Goal: Task Accomplishment & Management: Manage account settings

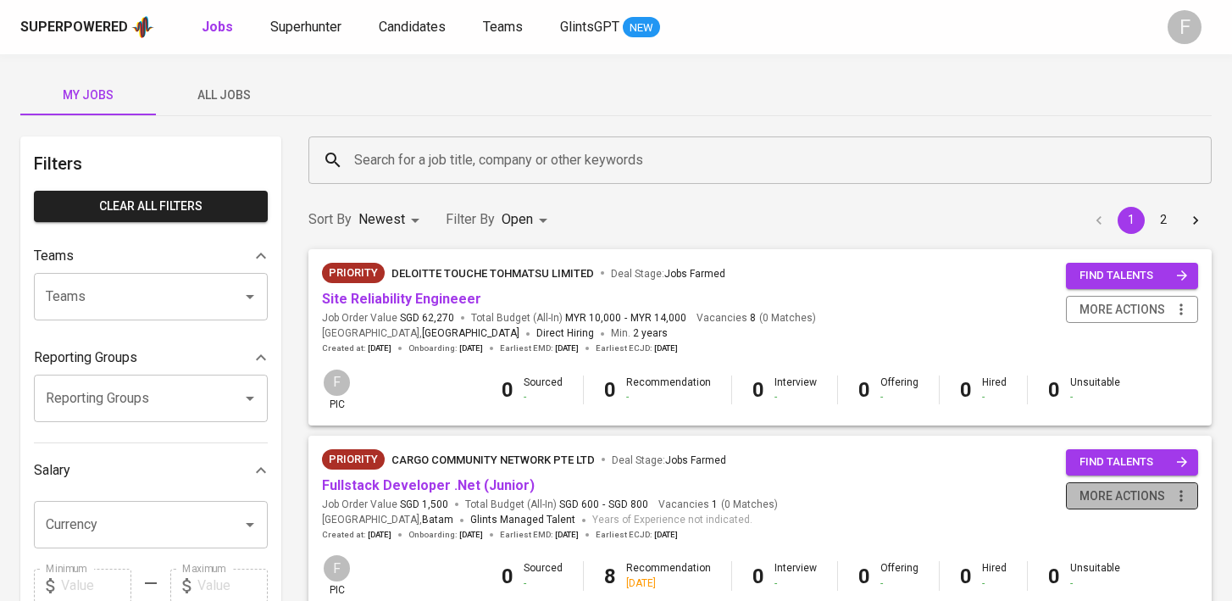
click at [1170, 496] on span "more actions" at bounding box center [1132, 496] width 115 height 21
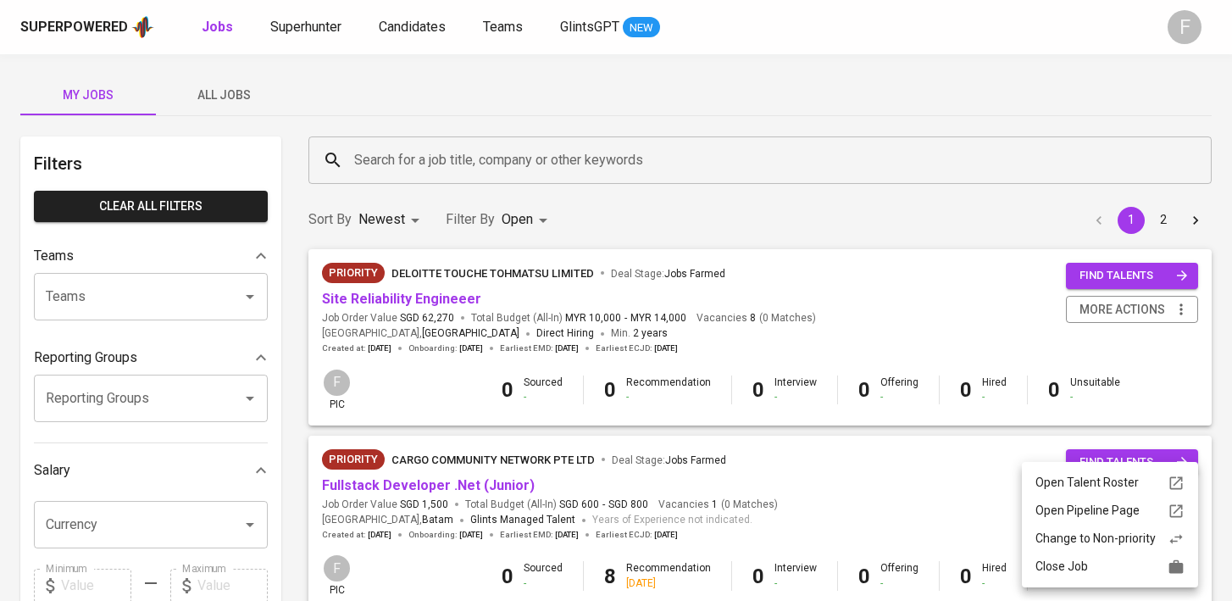
click at [1108, 540] on div "Change to Non-priority" at bounding box center [1110, 539] width 149 height 18
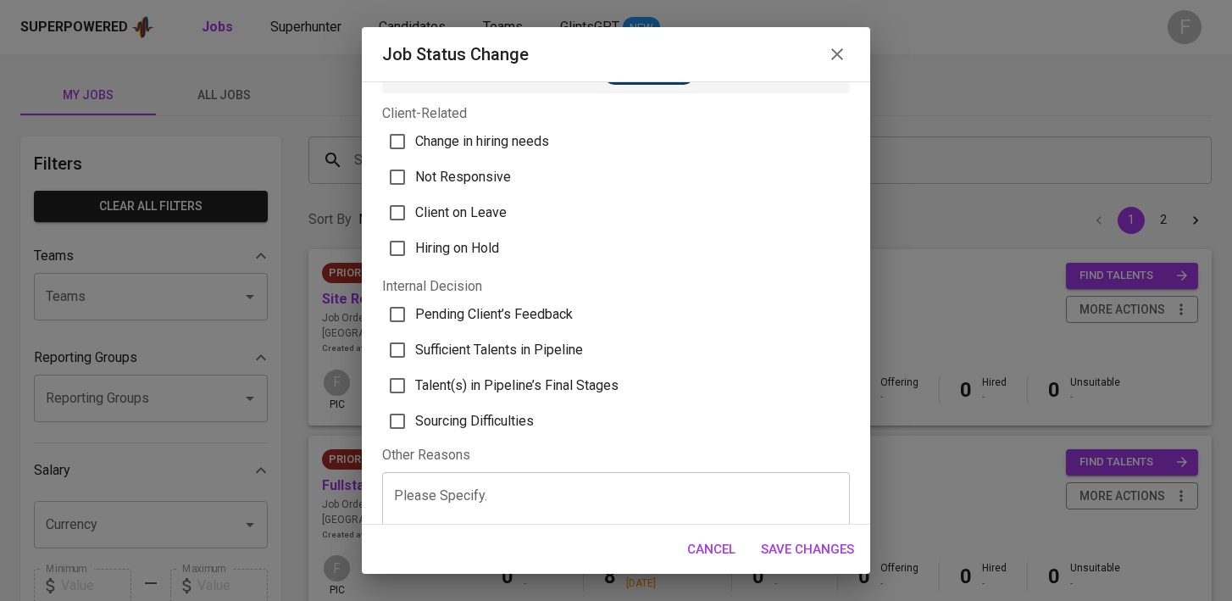
scroll to position [43, 0]
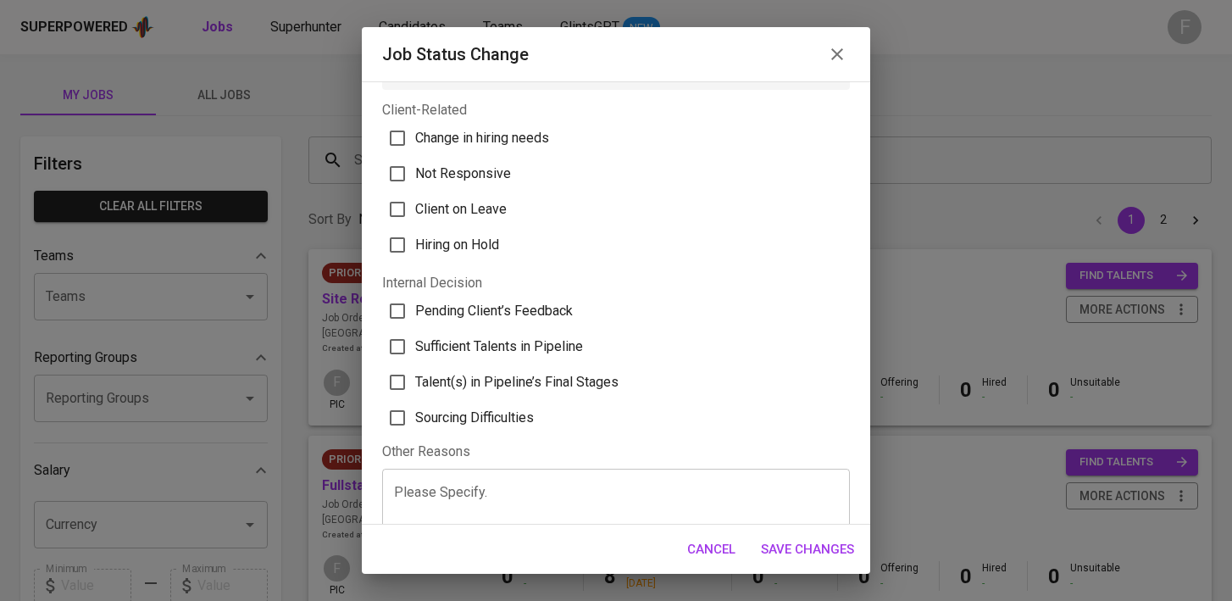
click at [385, 344] on input "Sufficient Talents in Pipeline" at bounding box center [398, 347] width 36 height 36
checkbox input "true"
click at [821, 549] on span "Save Changes" at bounding box center [807, 549] width 93 height 22
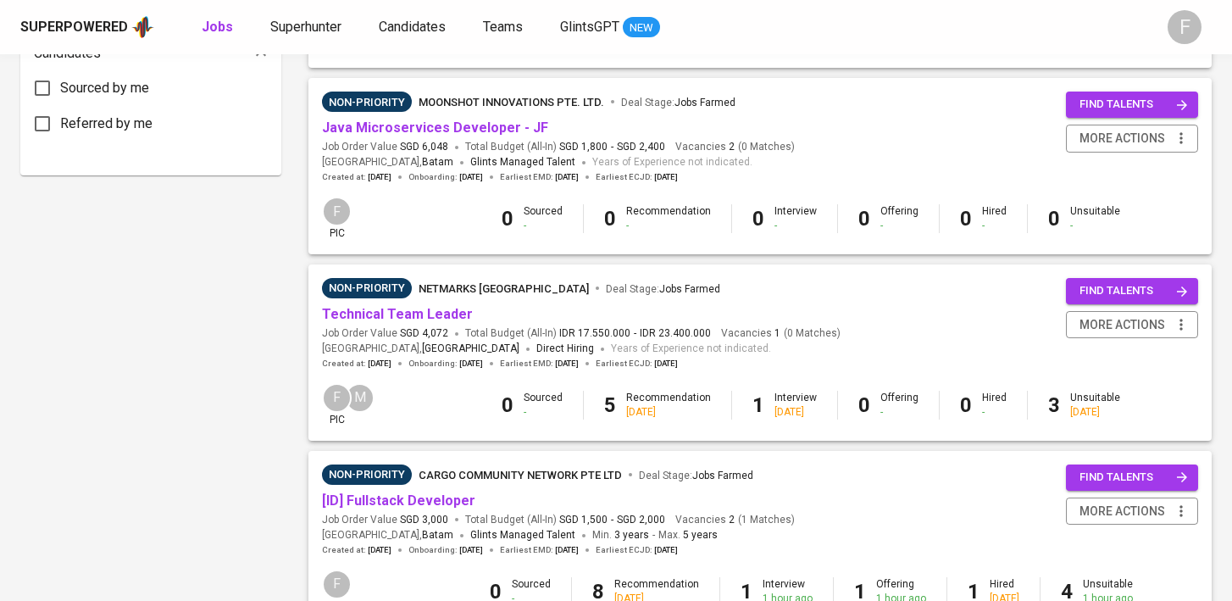
scroll to position [919, 0]
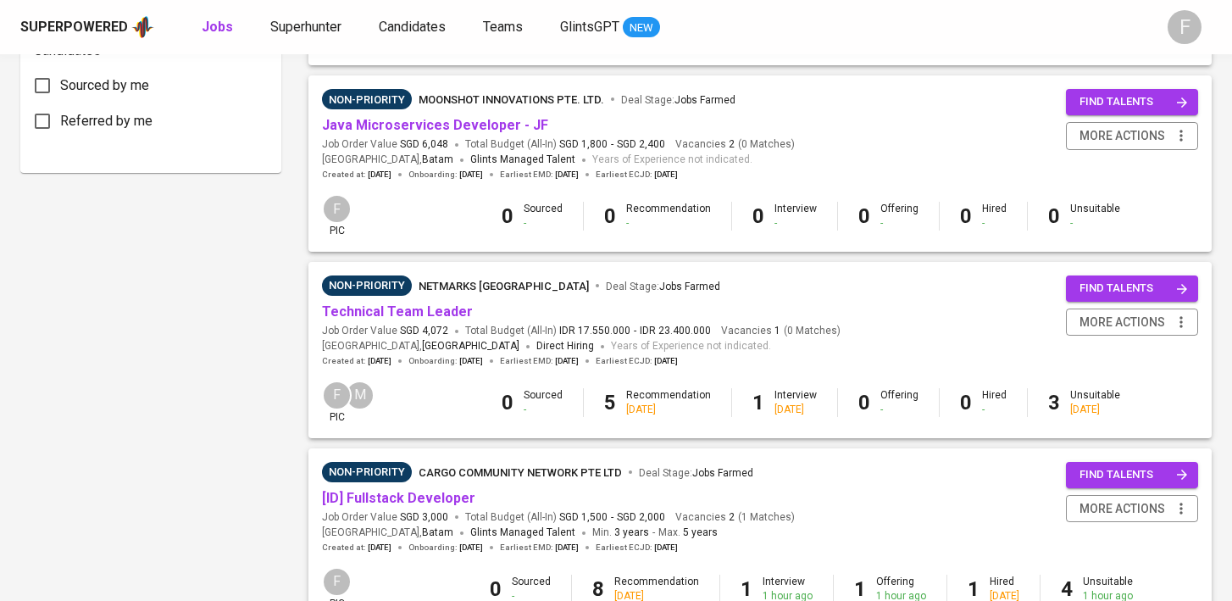
click at [214, 303] on div "Filters Clear All filters Teams Teams Teams Reporting Groups Reporting Groups R…" at bounding box center [150, 223] width 261 height 2013
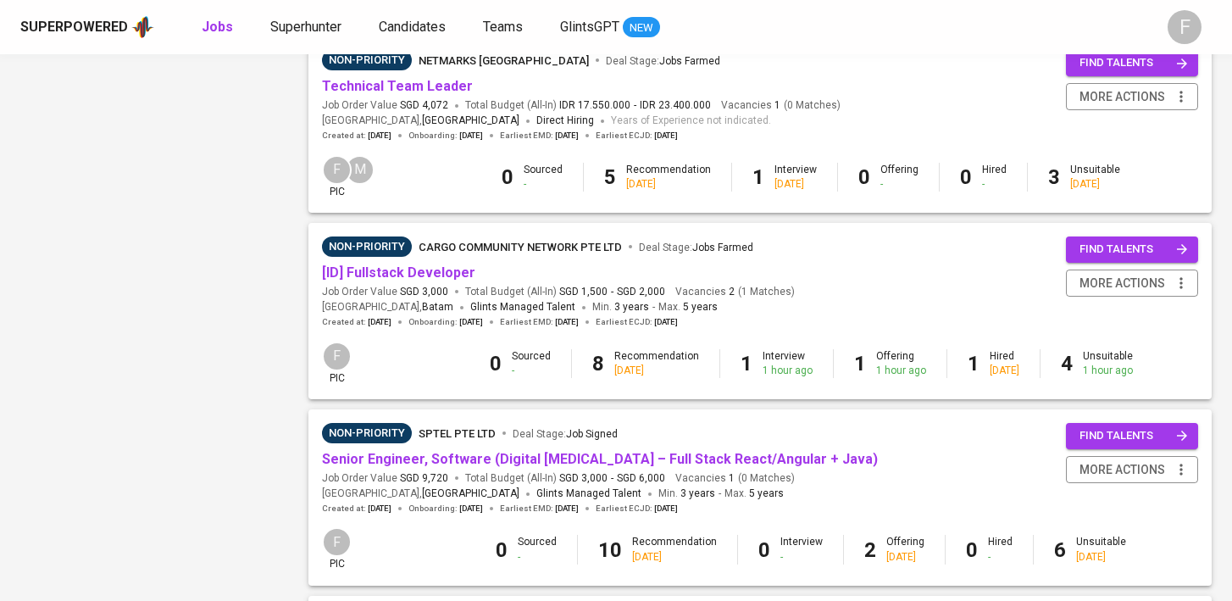
scroll to position [1621, 0]
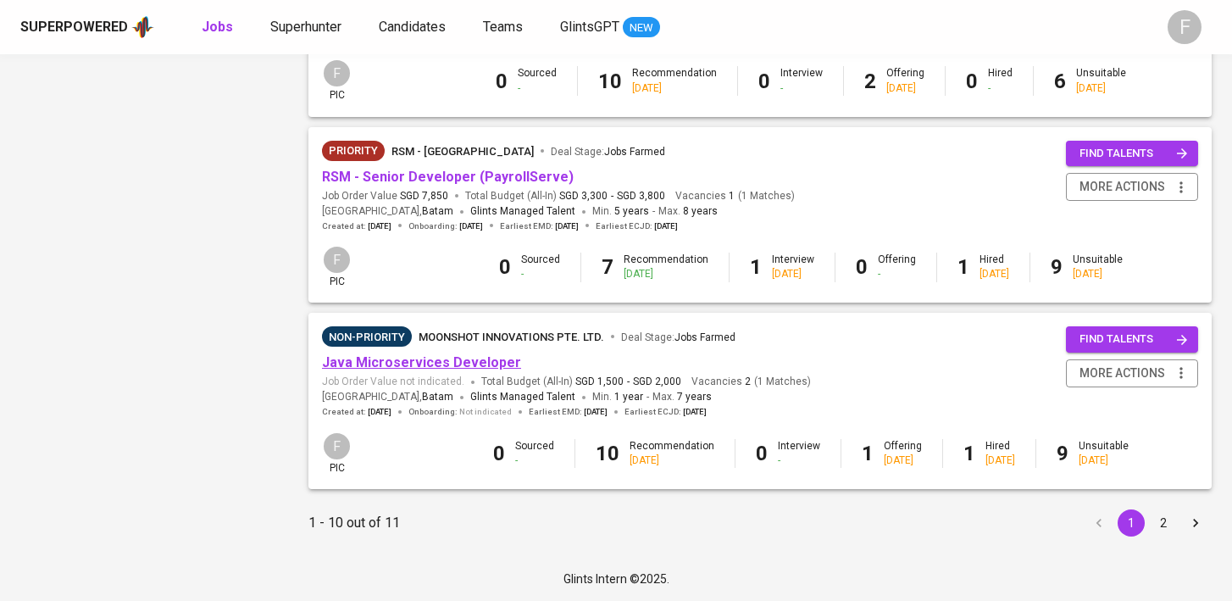
click at [441, 364] on link "Java Microservices Developer" at bounding box center [421, 362] width 199 height 16
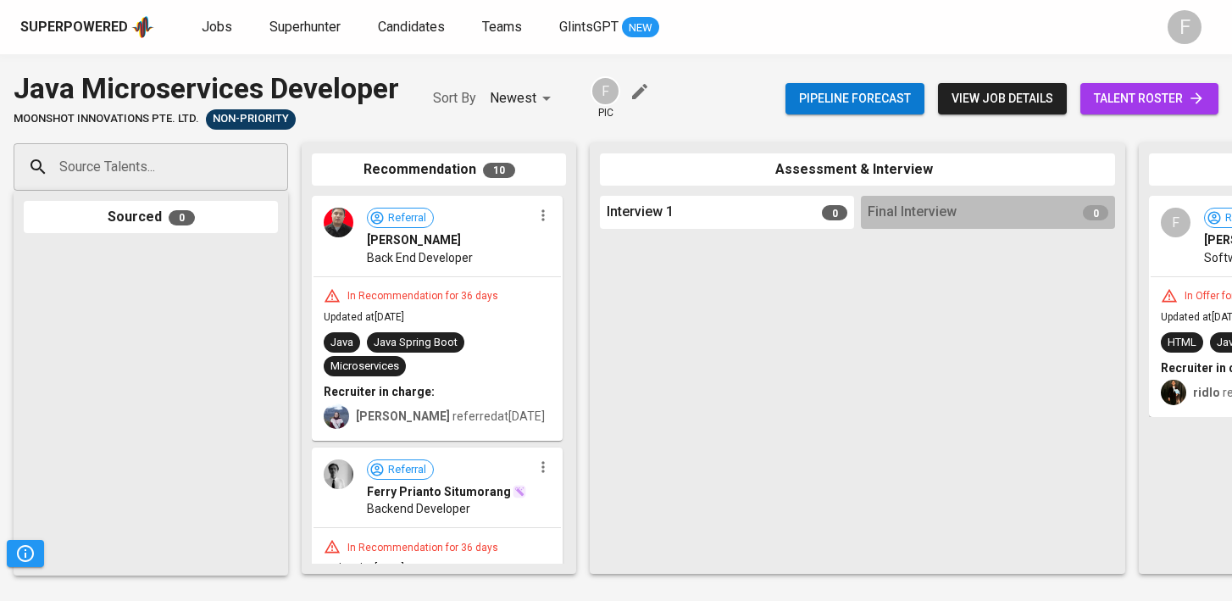
click at [1153, 114] on div "Pipeline forecast view job details talent roster" at bounding box center [1002, 99] width 433 height 62
click at [1144, 96] on span "talent roster" at bounding box center [1149, 98] width 111 height 21
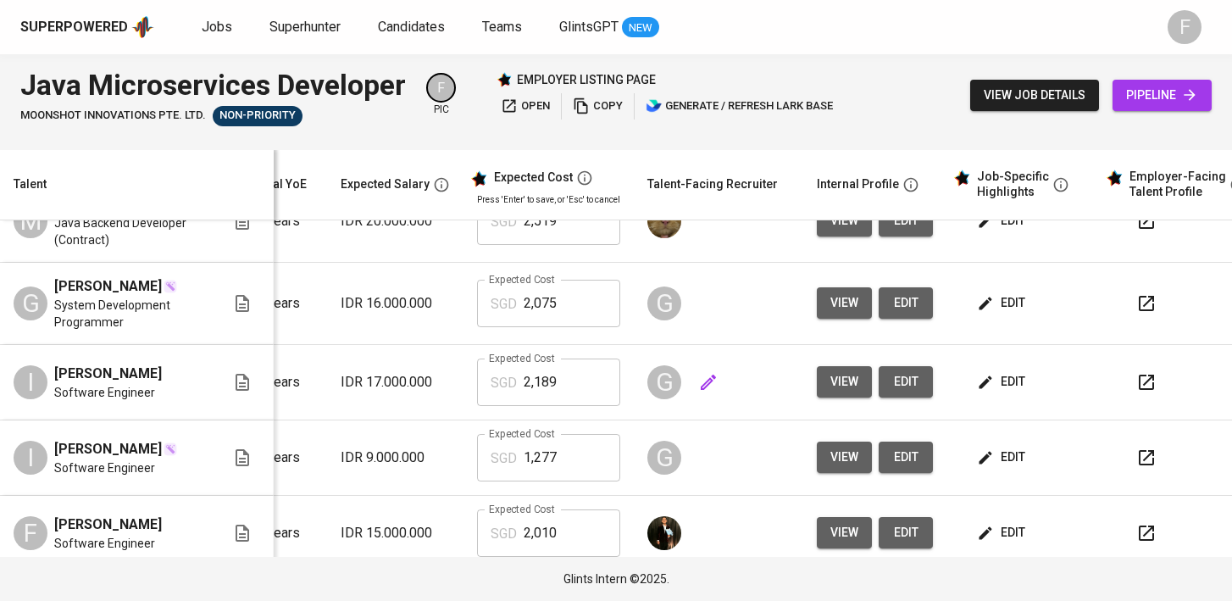
scroll to position [355, 244]
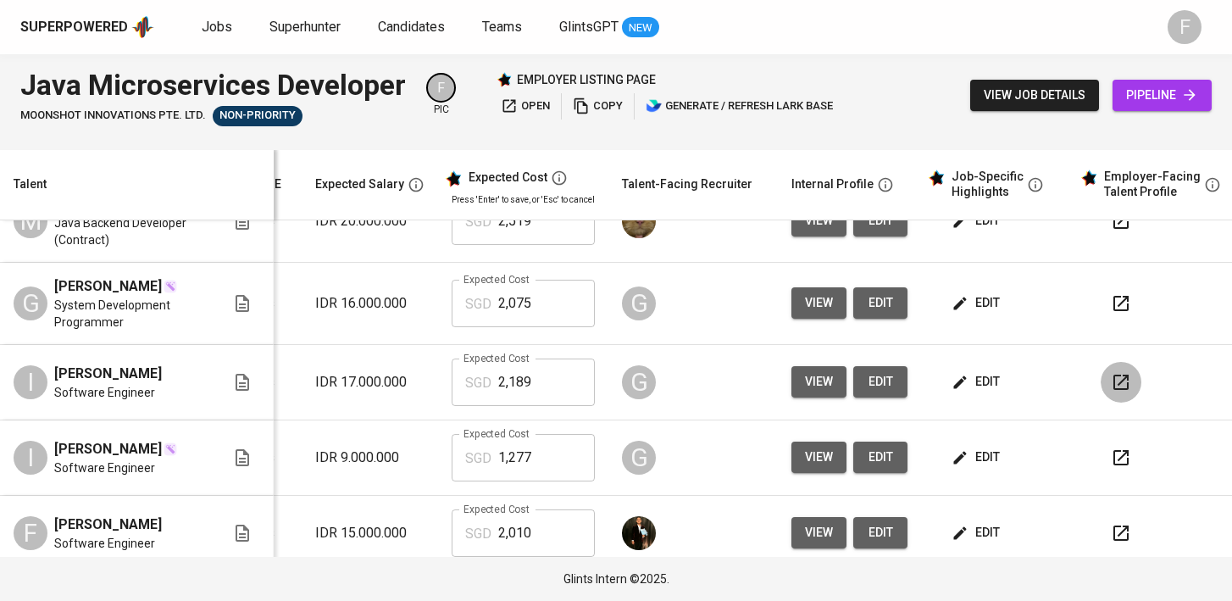
click at [1114, 390] on icon "button" at bounding box center [1121, 382] width 15 height 15
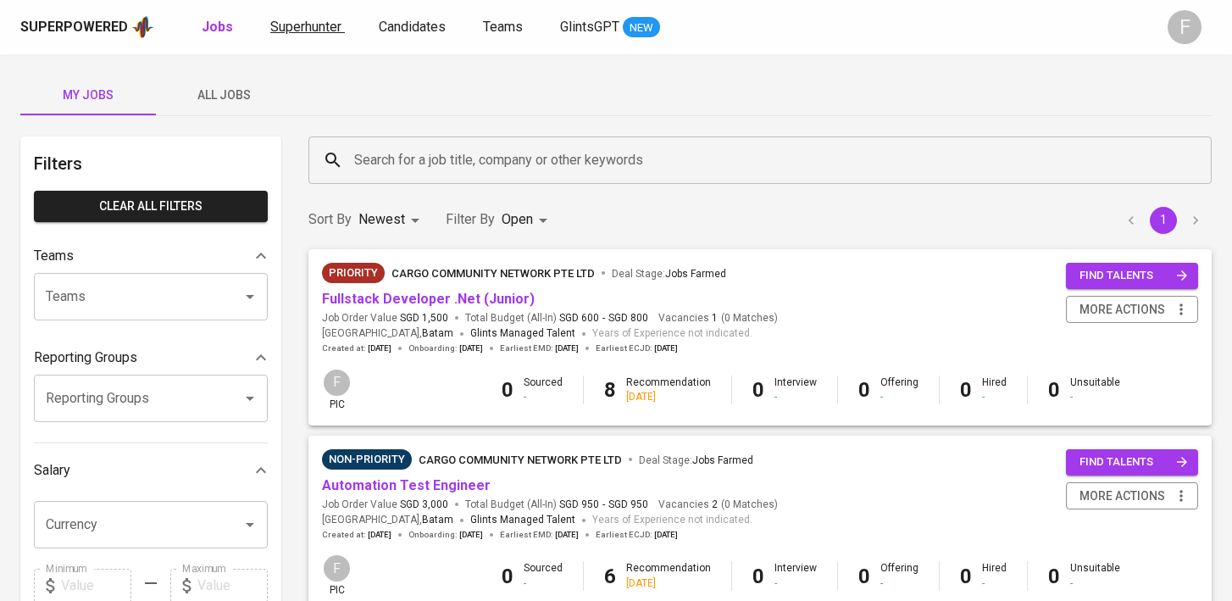
click at [326, 24] on span "Superhunter" at bounding box center [305, 27] width 71 height 16
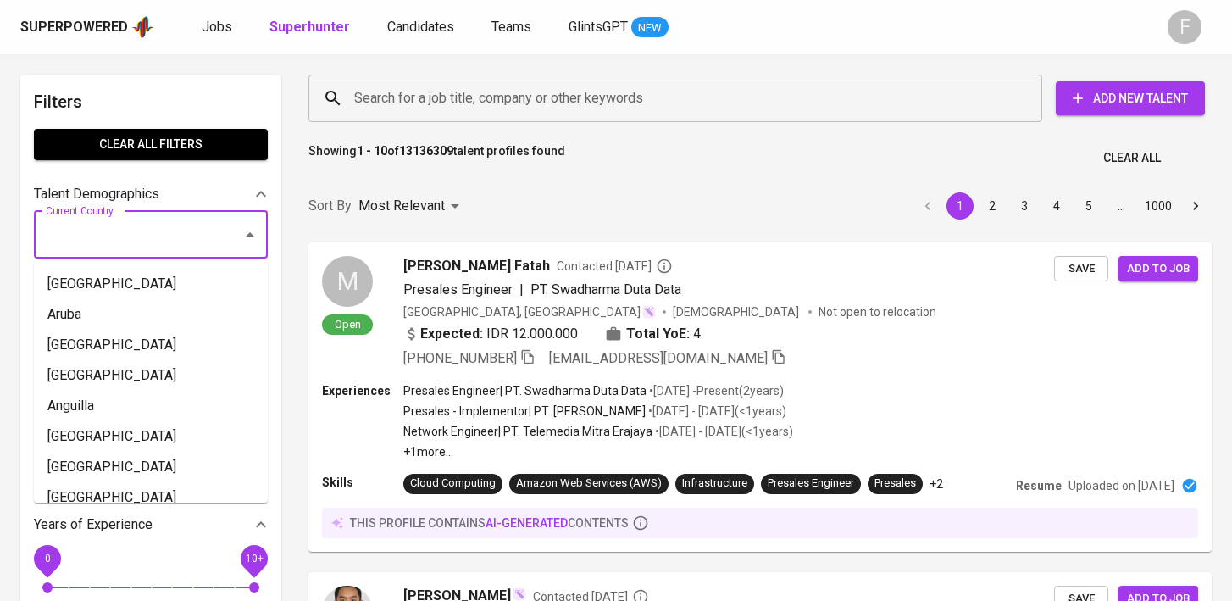
click at [191, 242] on input "Current Country" at bounding box center [127, 235] width 171 height 32
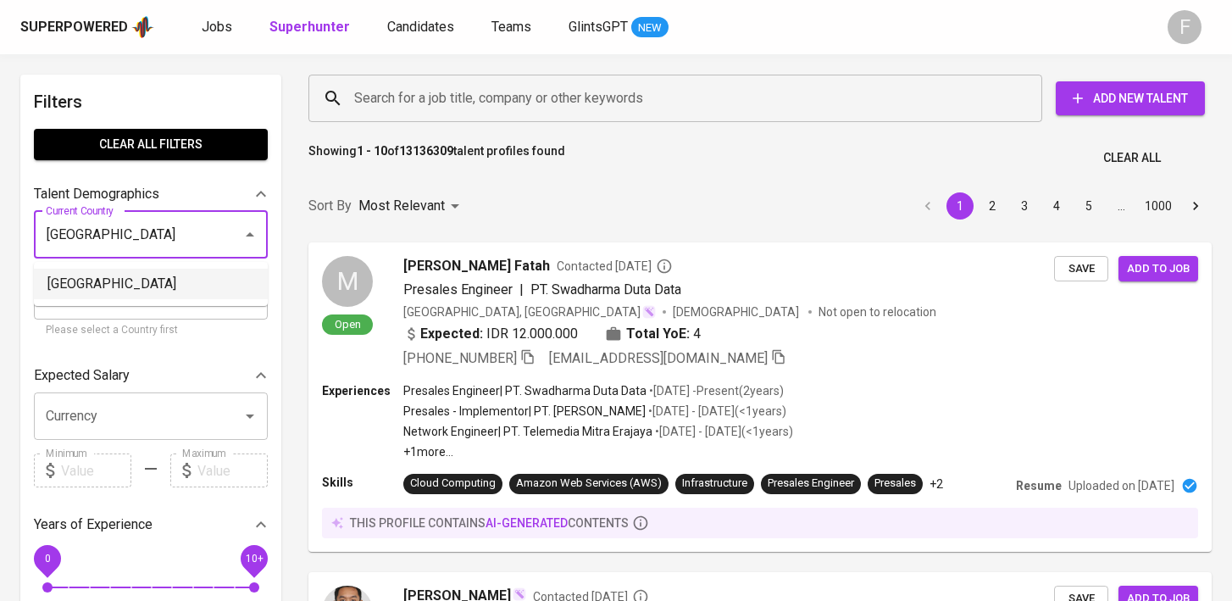
click at [159, 280] on li "[GEOGRAPHIC_DATA]" at bounding box center [151, 284] width 234 height 31
type input "[GEOGRAPHIC_DATA]"
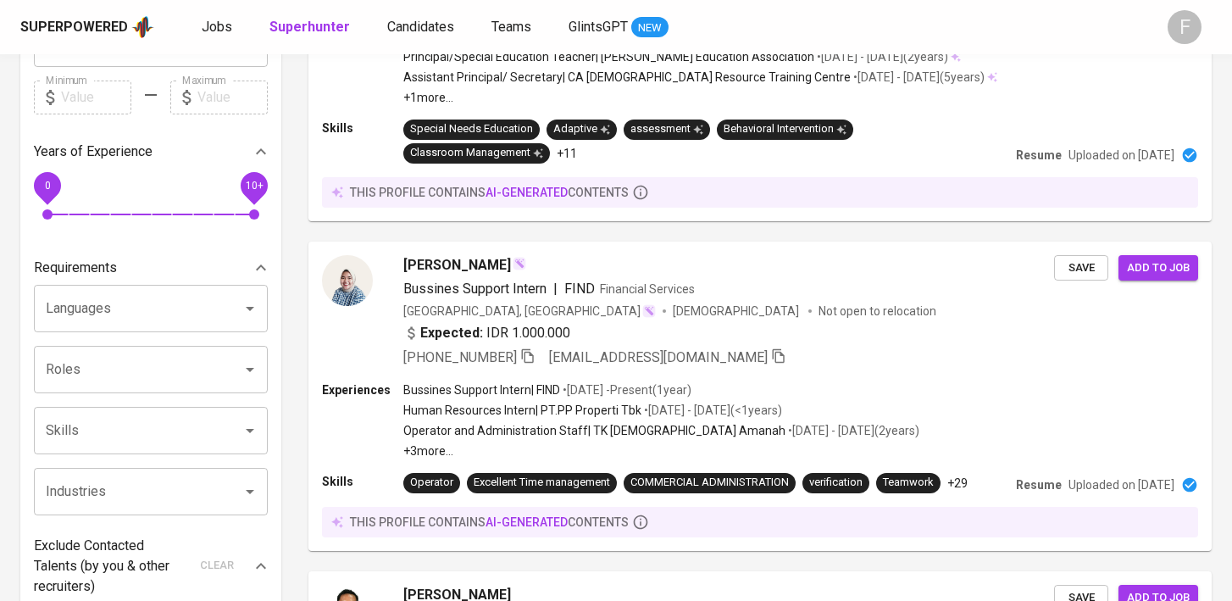
scroll to position [397, 0]
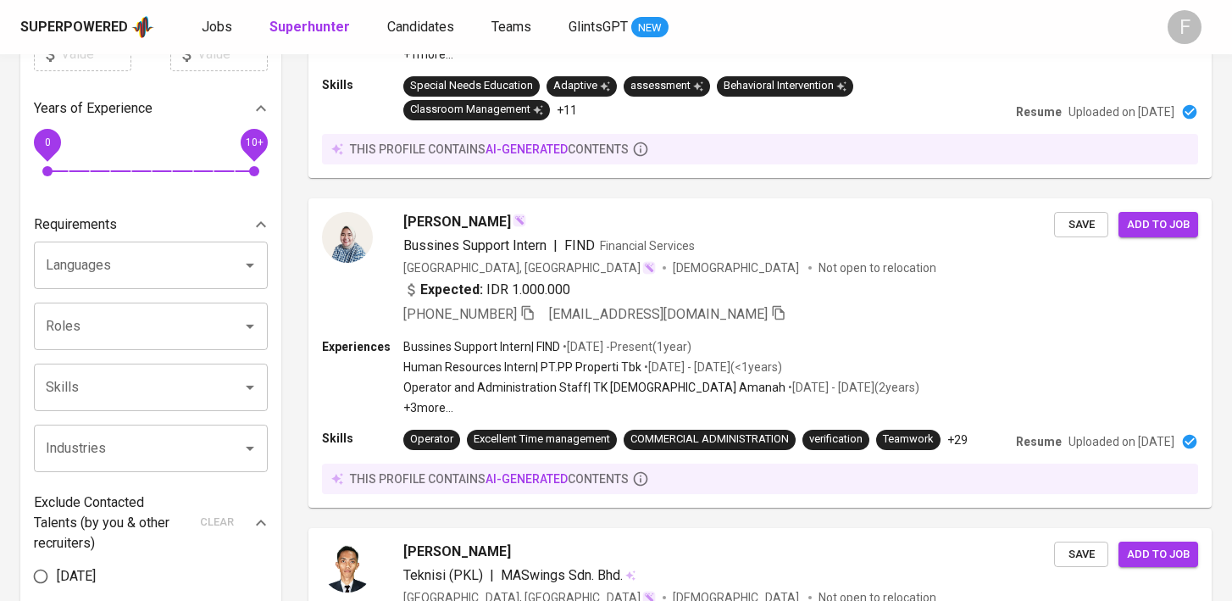
click at [145, 319] on input "Roles" at bounding box center [127, 326] width 171 height 32
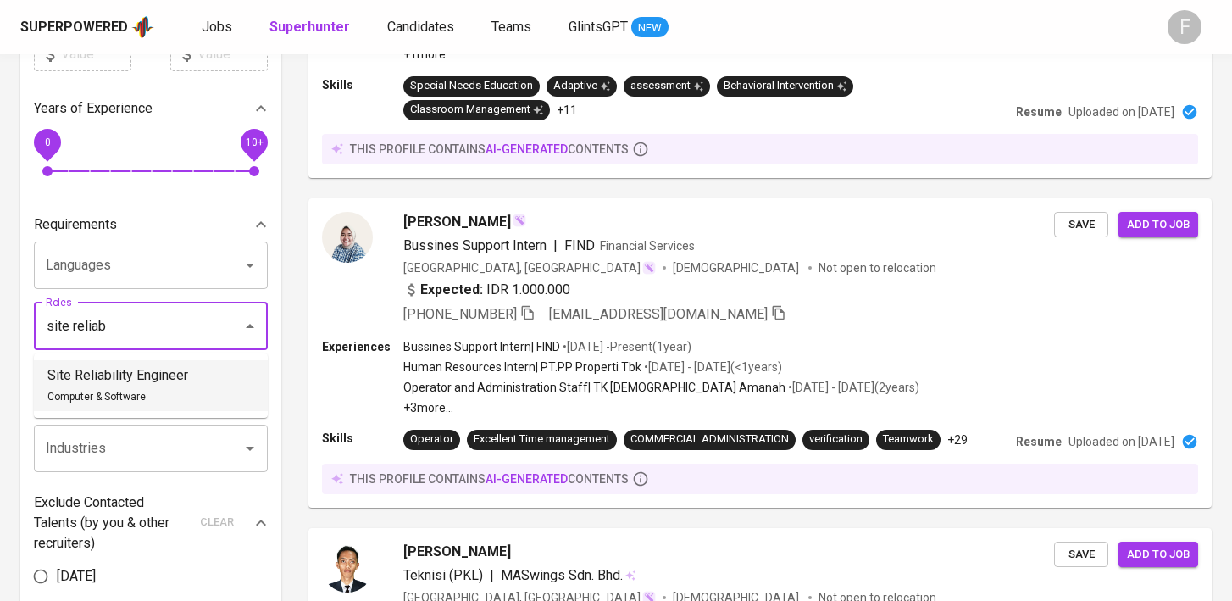
drag, startPoint x: 115, startPoint y: 373, endPoint x: 141, endPoint y: 396, distance: 34.2
click at [115, 373] on p "Site Reliability Engineer" at bounding box center [117, 375] width 141 height 20
type input "site reliab"
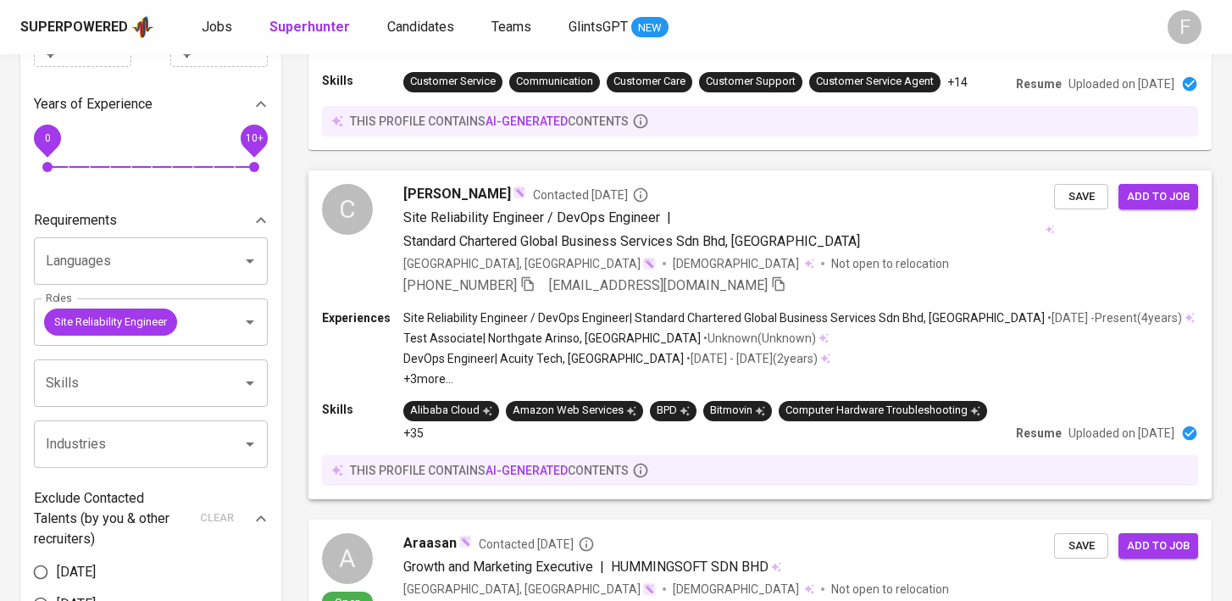
scroll to position [471, 0]
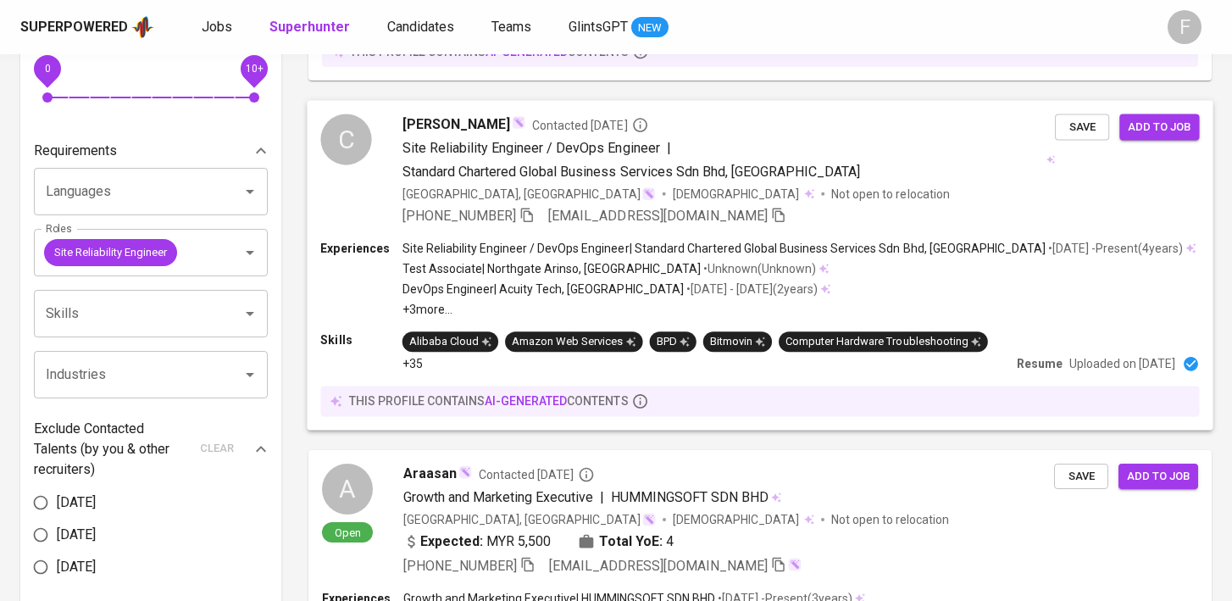
click at [869, 216] on div "+60 16-938-0937 cchong2020@gmail.com" at bounding box center [729, 215] width 653 height 20
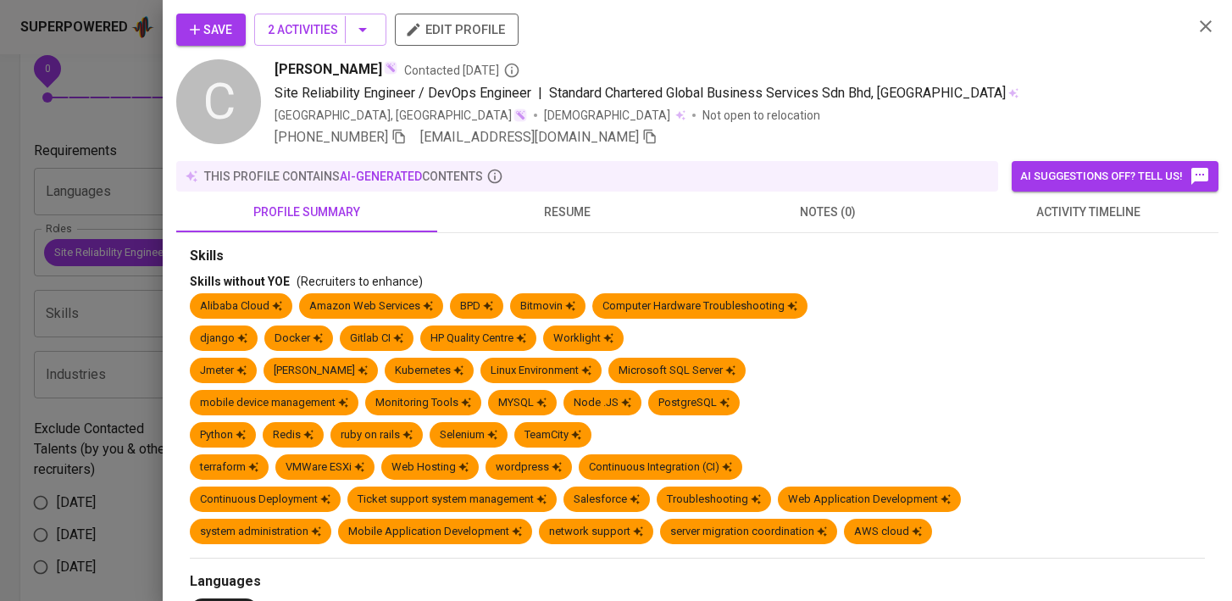
click at [598, 208] on span "resume" at bounding box center [567, 212] width 241 height 21
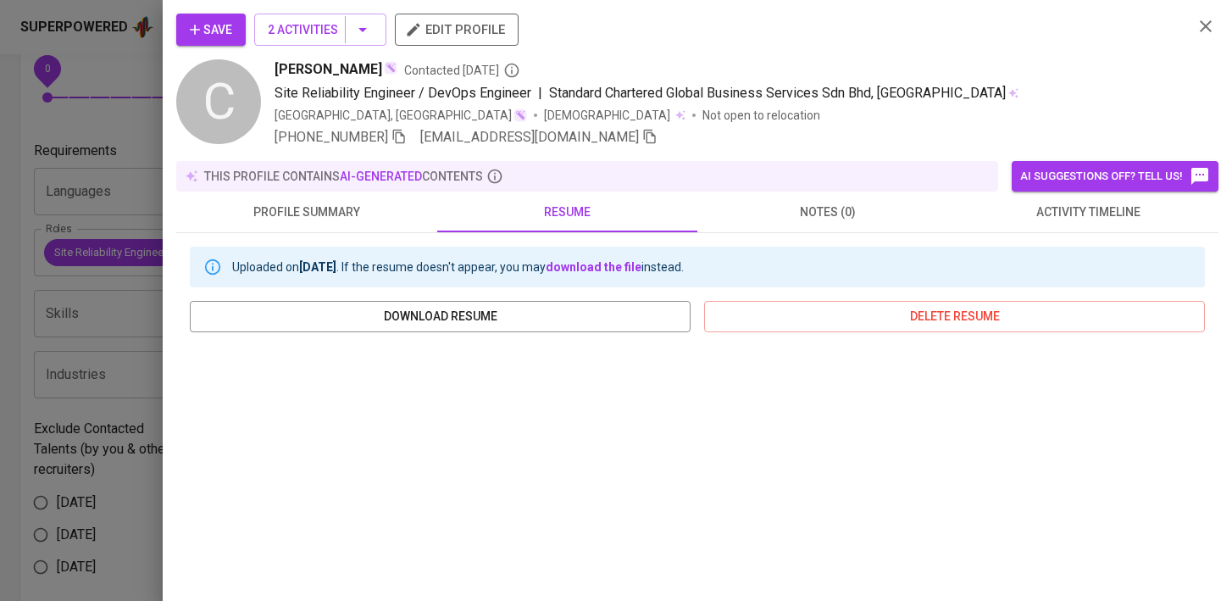
click at [847, 225] on button "notes (0)" at bounding box center [827, 212] width 261 height 41
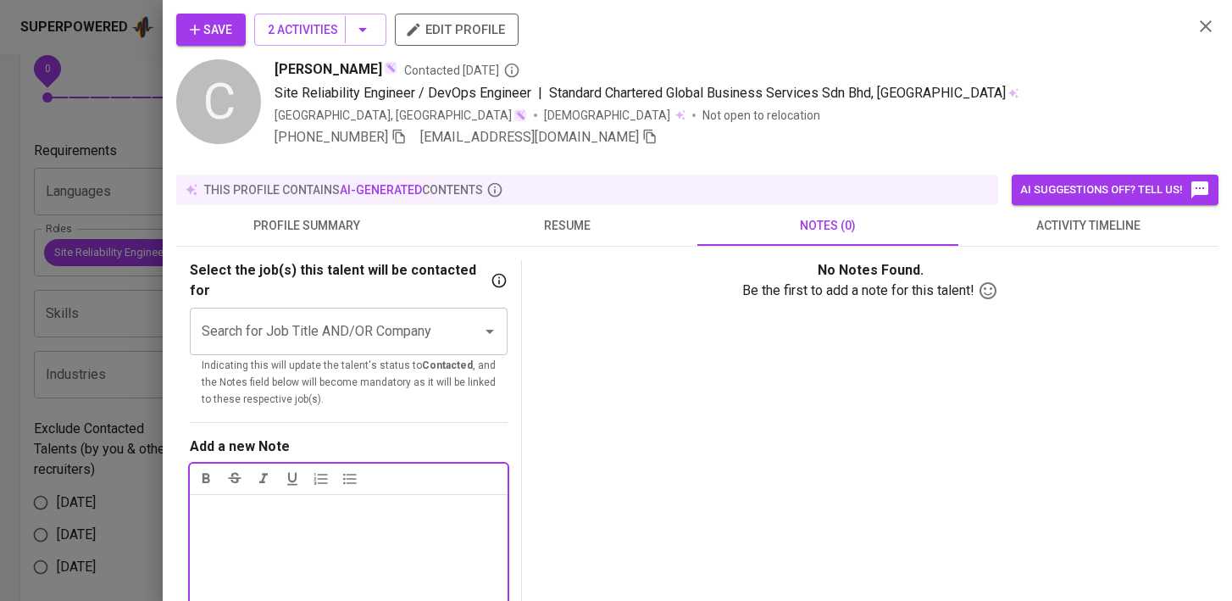
click at [1073, 226] on span "activity timeline" at bounding box center [1089, 225] width 241 height 21
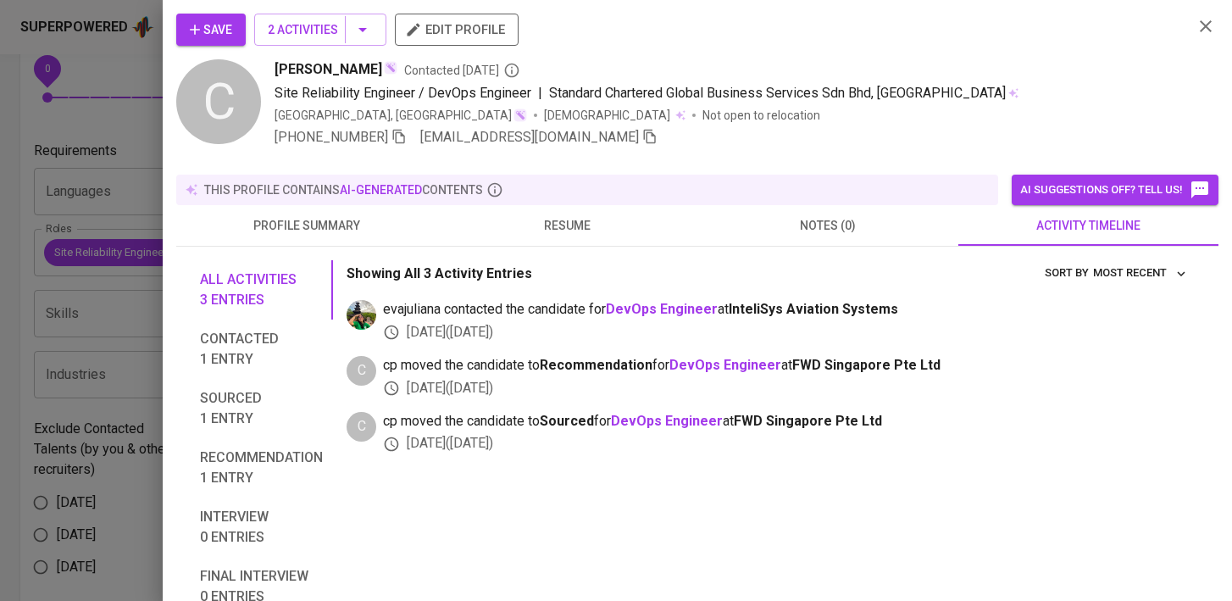
click at [557, 247] on div "All activities 3 entries Contacted 1 entry Sourced 1 entry Recommendation 1 ent…" at bounding box center [697, 520] width 1042 height 547
click at [557, 215] on span "resume" at bounding box center [567, 225] width 241 height 21
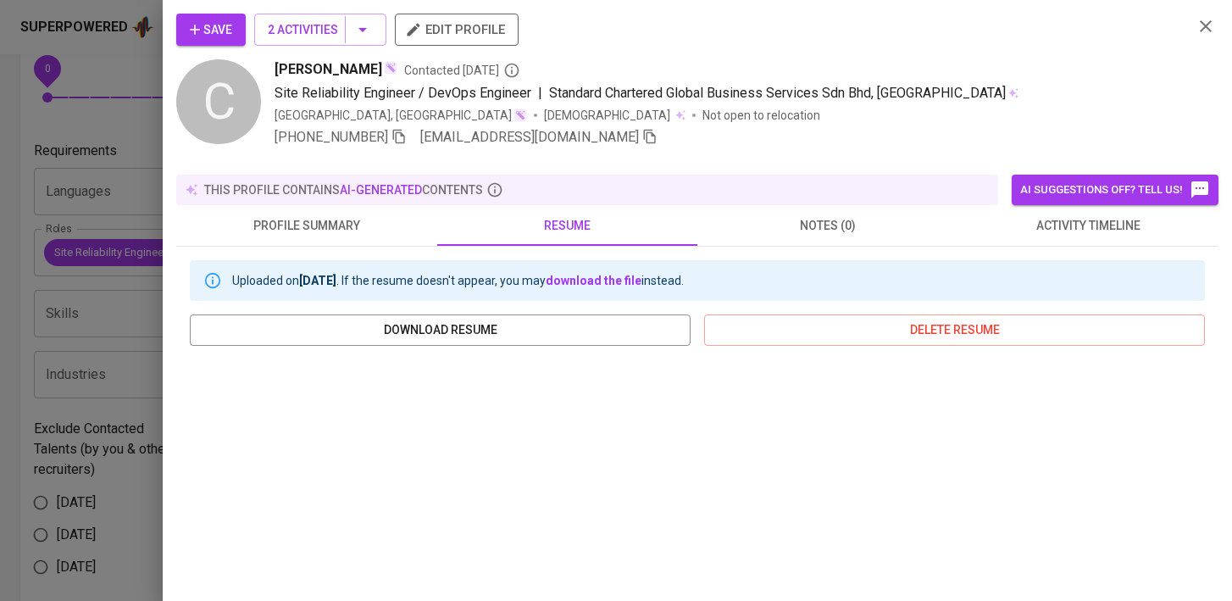
click at [22, 395] on div at bounding box center [616, 300] width 1232 height 601
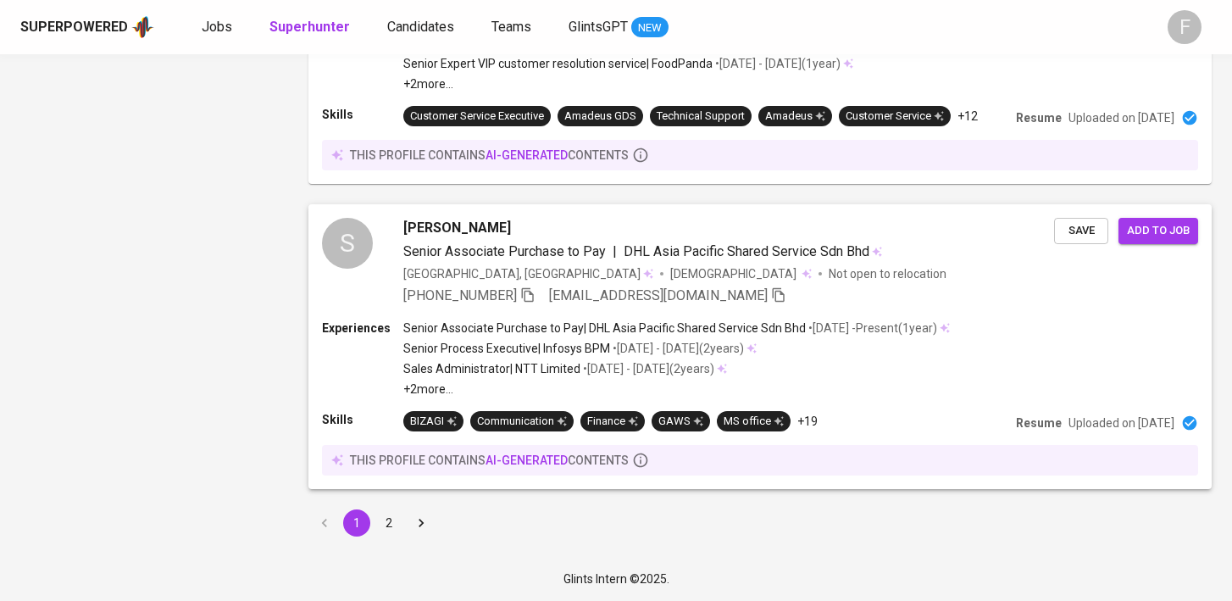
scroll to position [3096, 0]
click at [392, 515] on button "2" at bounding box center [388, 522] width 27 height 27
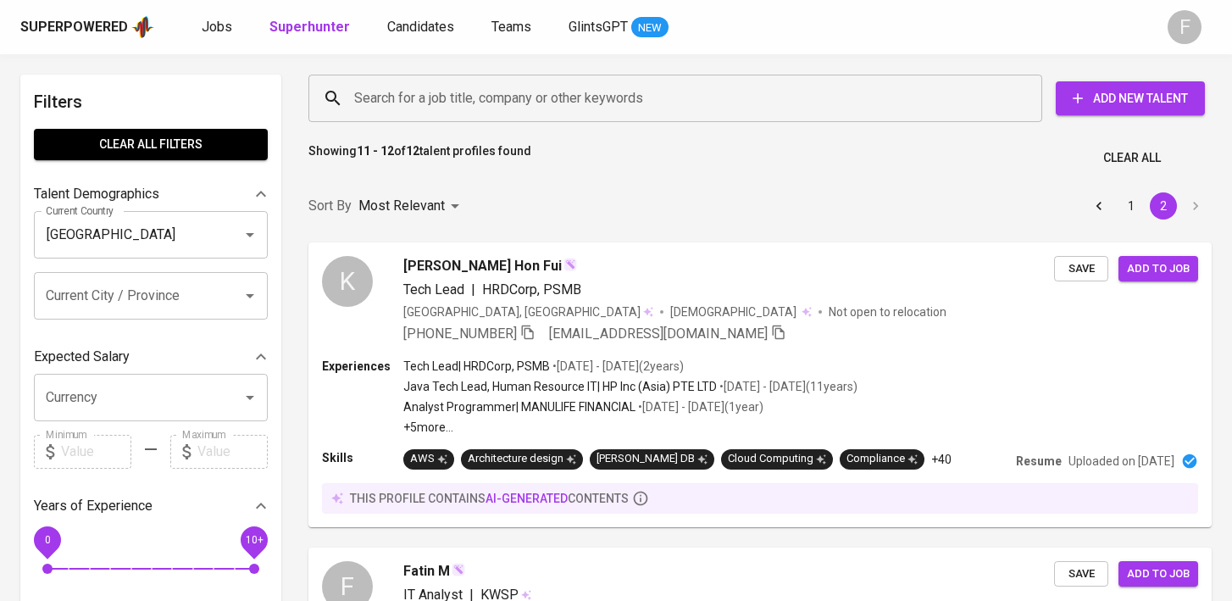
click at [232, 28] on div "Jobs Superhunter Candidates Teams GlintsGPT NEW" at bounding box center [435, 27] width 467 height 21
click at [217, 28] on span "Jobs" at bounding box center [217, 27] width 31 height 16
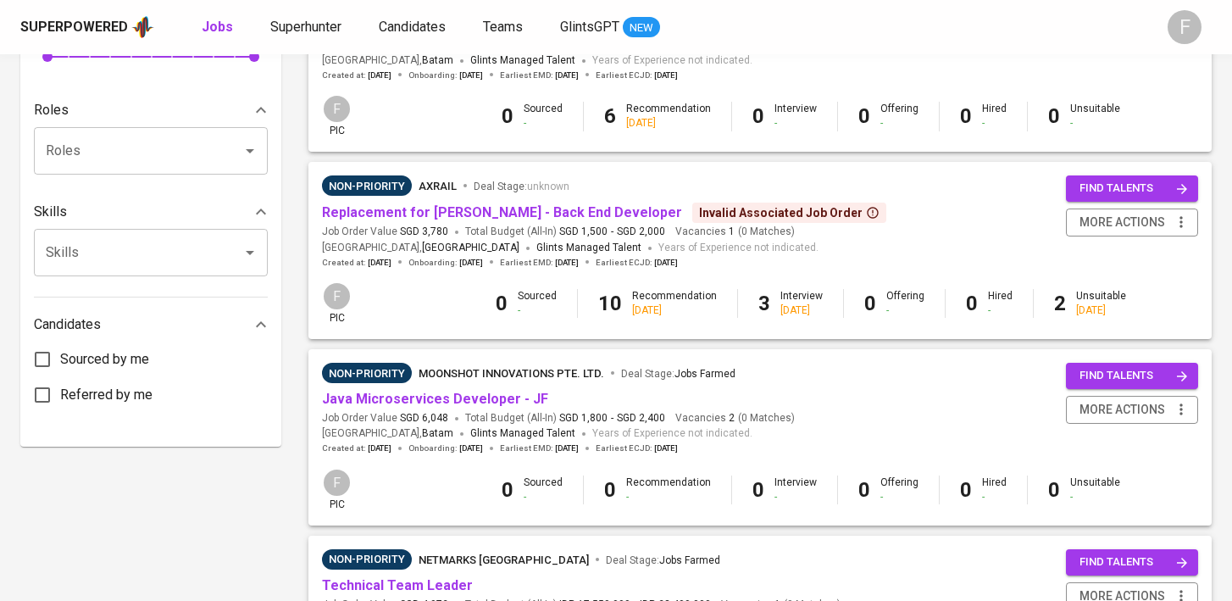
scroll to position [628, 0]
